Goal: Task Accomplishment & Management: Use online tool/utility

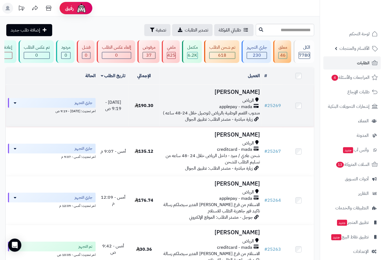
click at [246, 104] on span "الرياض" at bounding box center [247, 100] width 11 height 6
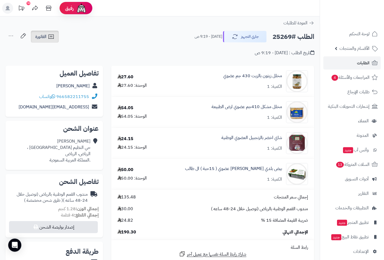
click at [39, 37] on span "الفاتورة" at bounding box center [40, 36] width 11 height 7
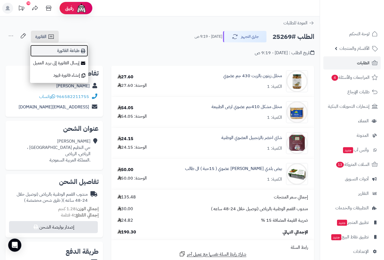
click at [70, 49] on link "طباعة الفاتورة" at bounding box center [59, 51] width 58 height 12
